Goal: Navigation & Orientation: Find specific page/section

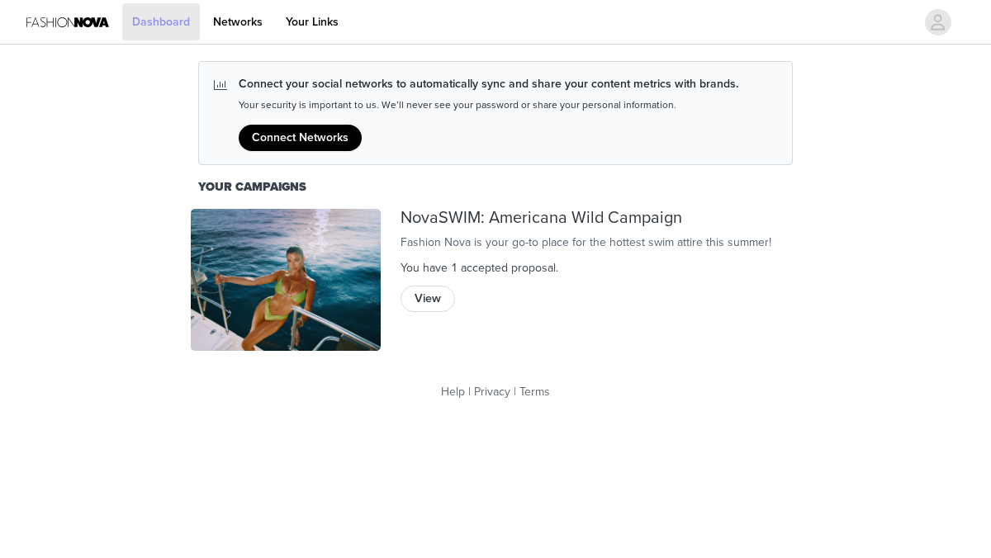
click at [163, 16] on link "Dashboard" at bounding box center [161, 21] width 78 height 37
click at [88, 25] on img at bounding box center [67, 21] width 83 height 37
click at [318, 15] on link "Your Links" at bounding box center [312, 21] width 73 height 37
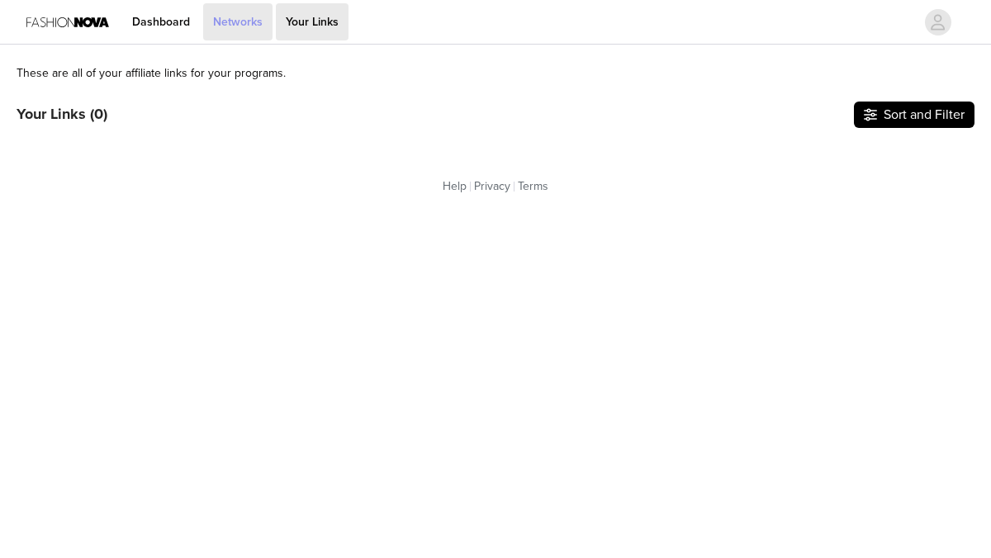
click at [239, 30] on link "Networks" at bounding box center [237, 21] width 69 height 37
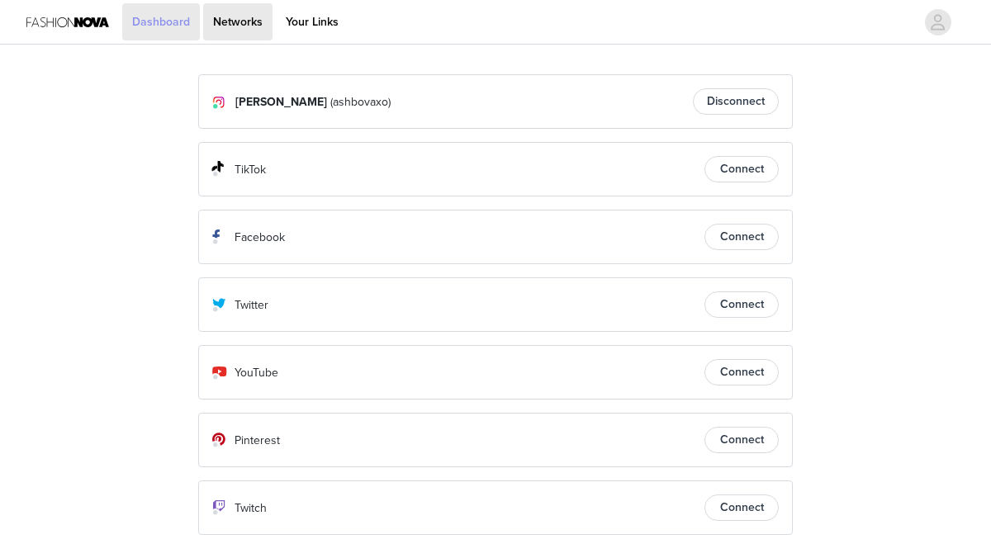
click at [168, 19] on link "Dashboard" at bounding box center [161, 21] width 78 height 37
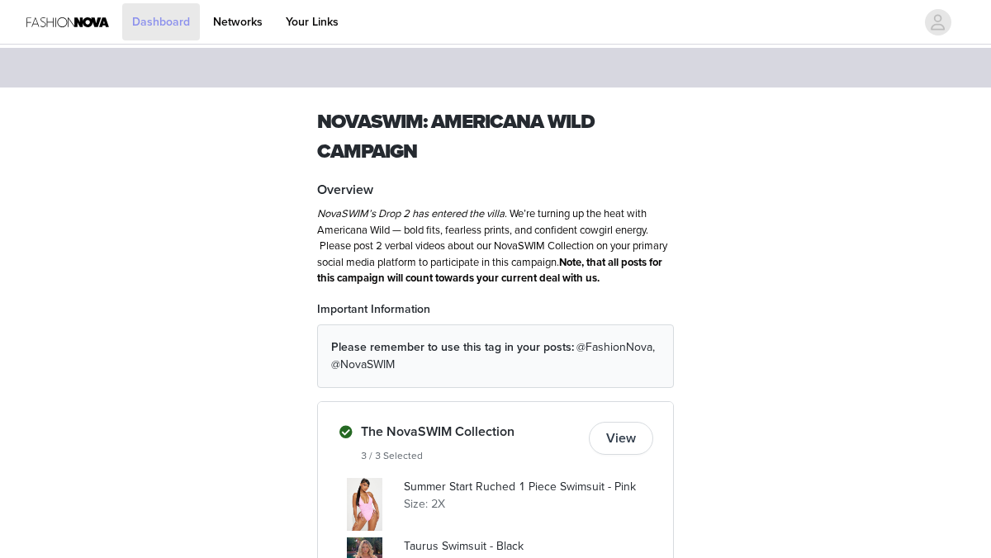
click at [172, 16] on link "Dashboard" at bounding box center [161, 21] width 78 height 37
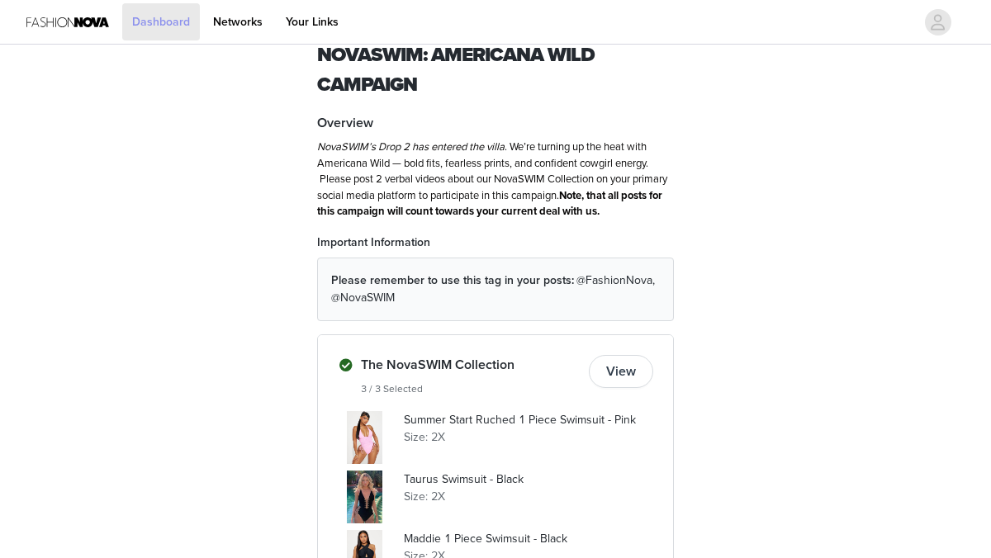
scroll to position [59, 0]
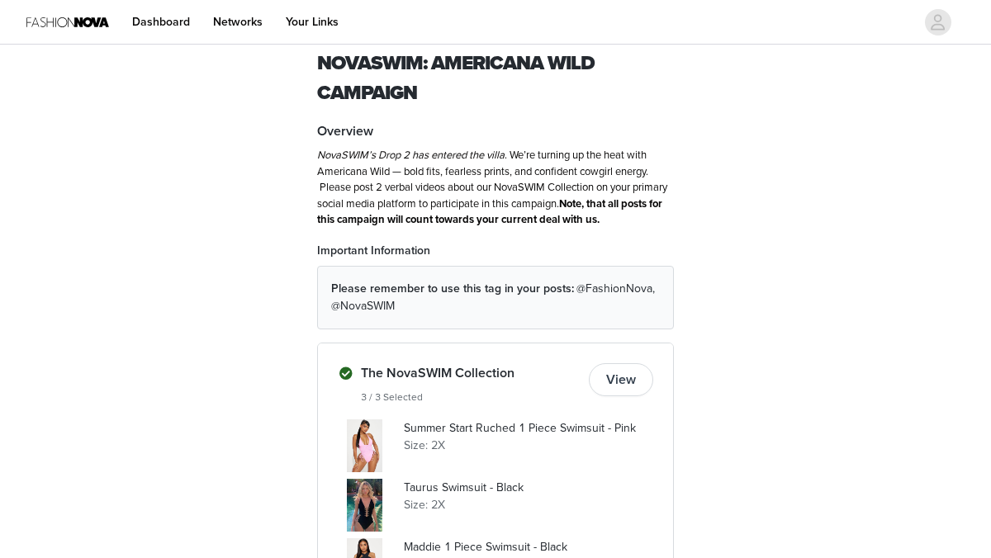
click at [66, 21] on img at bounding box center [67, 21] width 83 height 37
